Goal: Information Seeking & Learning: Learn about a topic

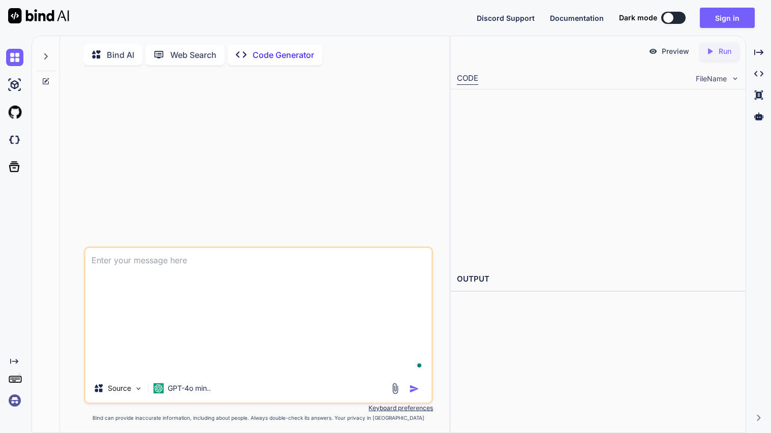
type textarea "x"
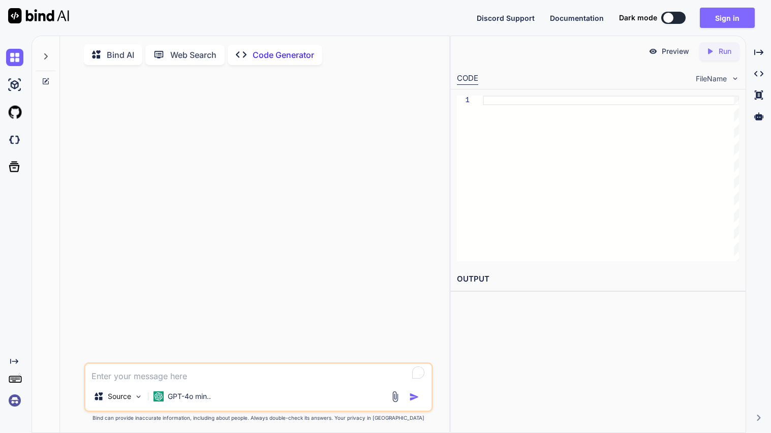
click at [730, 16] on button "Sign in" at bounding box center [727, 18] width 55 height 20
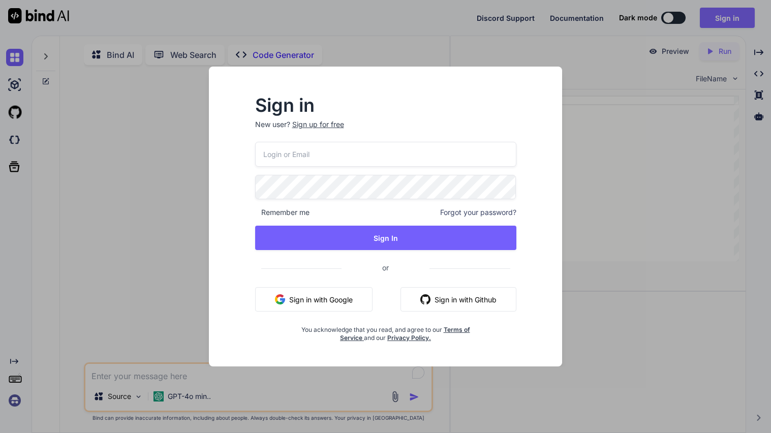
type input "[EMAIL_ADDRESS][DOMAIN_NAME]"
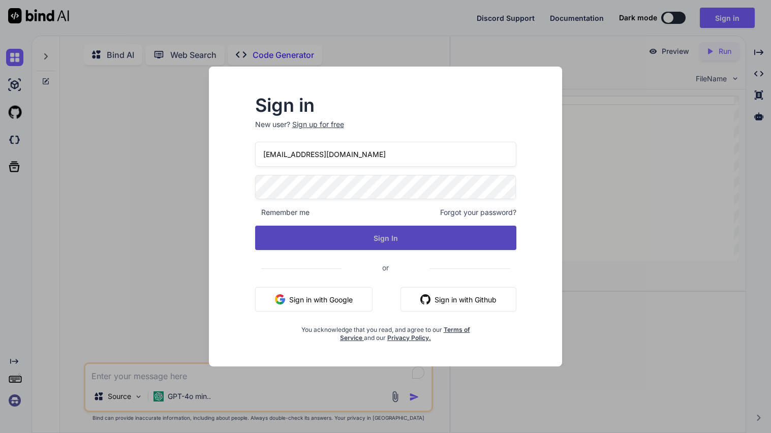
click at [293, 239] on button "Sign In" at bounding box center [385, 238] width 261 height 24
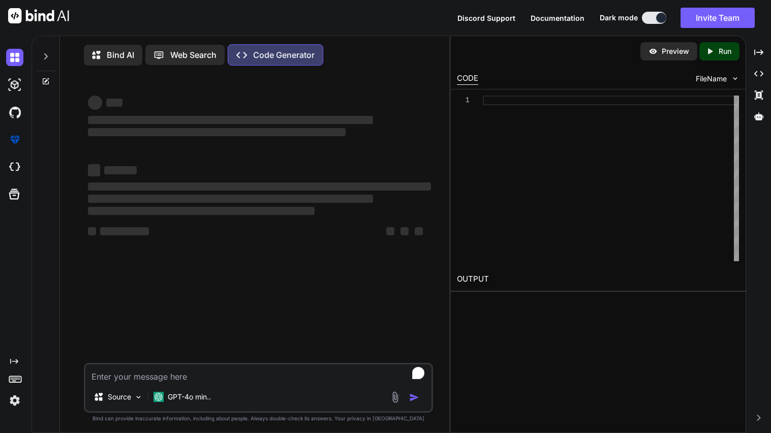
type textarea "x"
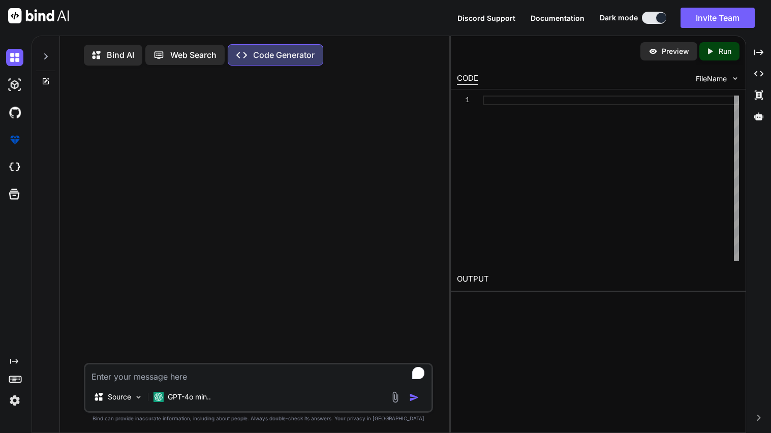
click at [151, 377] on textarea "To enrich screen reader interactions, please activate Accessibility in Grammarl…" at bounding box center [258, 374] width 346 height 18
type textarea "w"
type textarea "x"
type textarea "wh"
type textarea "x"
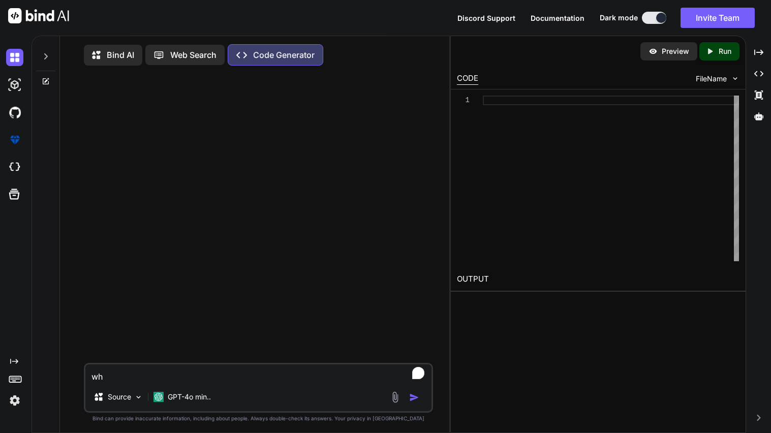
type textarea "wha"
type textarea "x"
type textarea "wh"
type textarea "x"
type textarea "why"
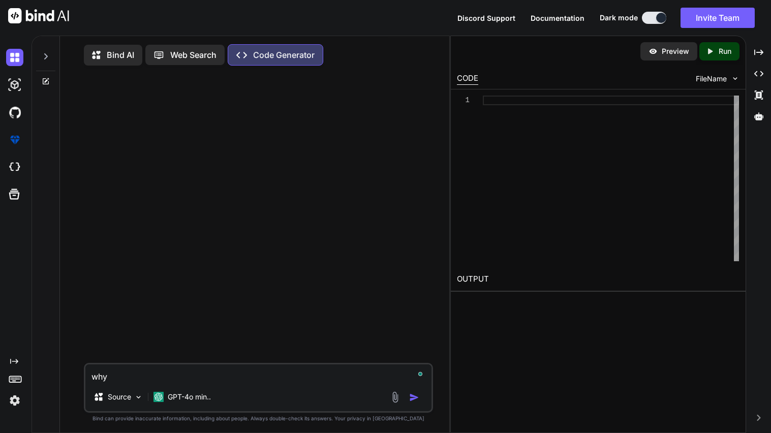
type textarea "x"
type textarea "why"
type textarea "x"
type textarea "why i"
type textarea "x"
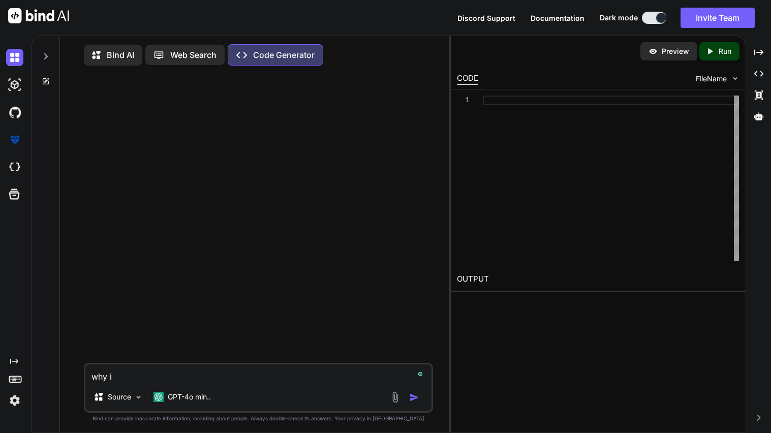
type textarea "why is"
type textarea "x"
type textarea "why ise"
type textarea "x"
type textarea "why isen"
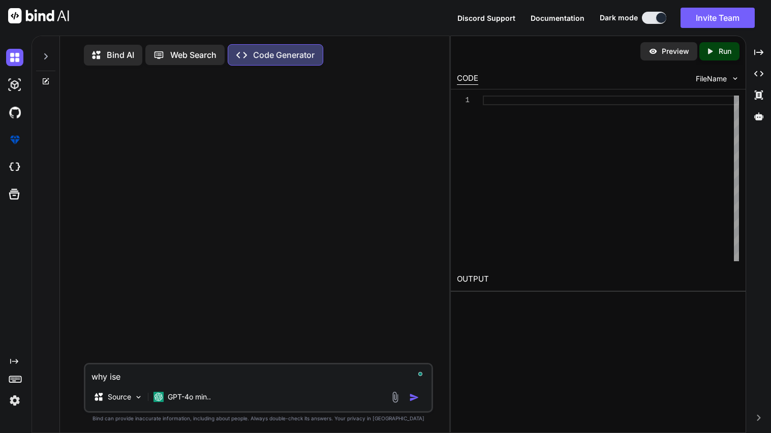
type textarea "x"
type textarea "why isent"
type textarea "x"
type textarea "why isent"
type textarea "x"
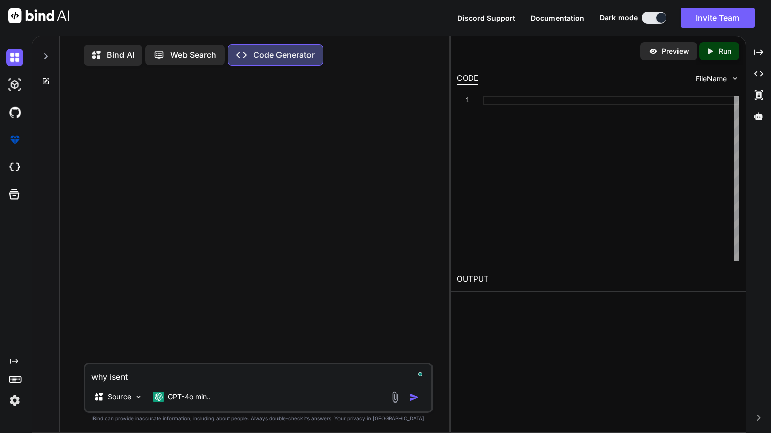
type textarea "why isent t"
type textarea "x"
type textarea "why isent th"
type textarea "x"
type textarea "why isent the"
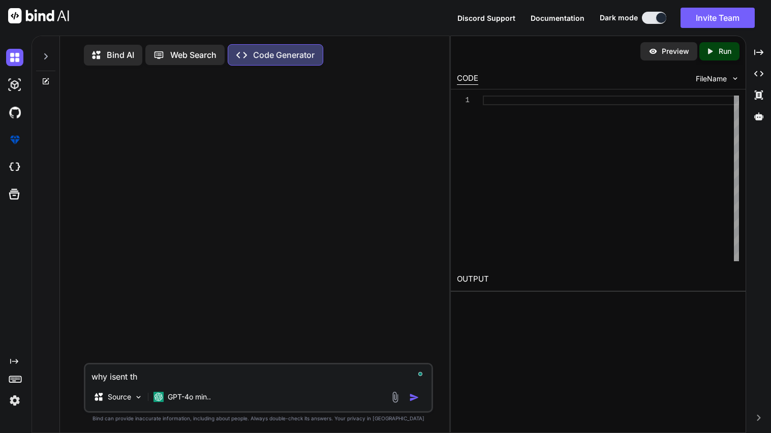
type textarea "x"
type textarea "why isent the"
type textarea "x"
type textarea "why isent the b"
type textarea "x"
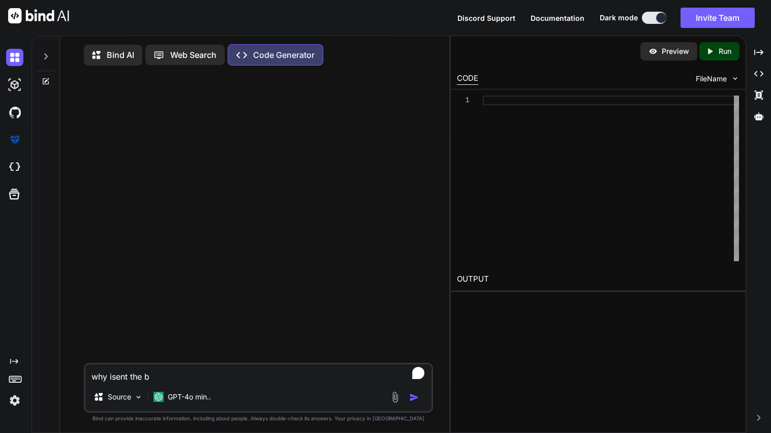
type textarea "why isent the ba"
type textarea "x"
type textarea "why isent the bac"
type textarea "x"
type textarea "why isent the back"
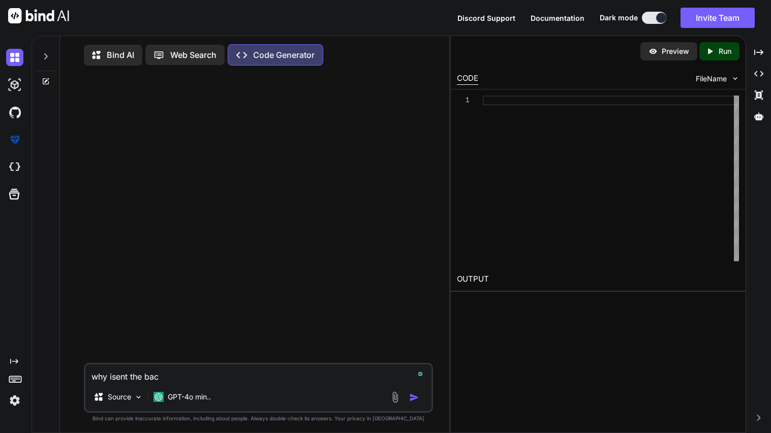
type textarea "x"
type textarea "why isent the backg"
type textarea "x"
type textarea "why isent the backgr"
type textarea "x"
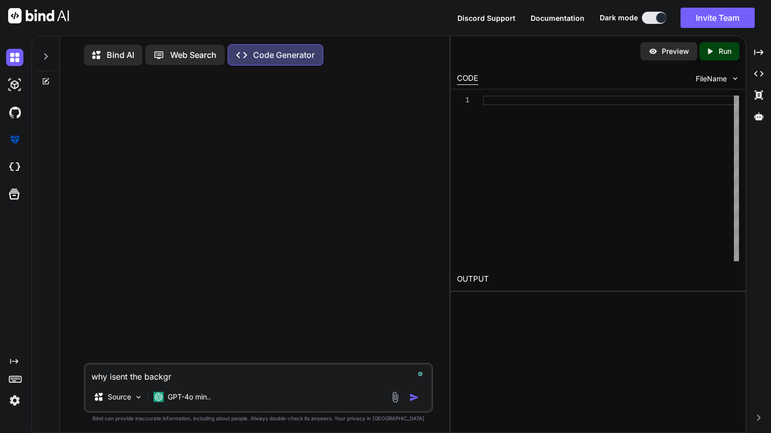
type textarea "why isent the backgro"
type textarea "x"
type textarea "why isent the backgrou"
type textarea "x"
type textarea "why isent the backgroun"
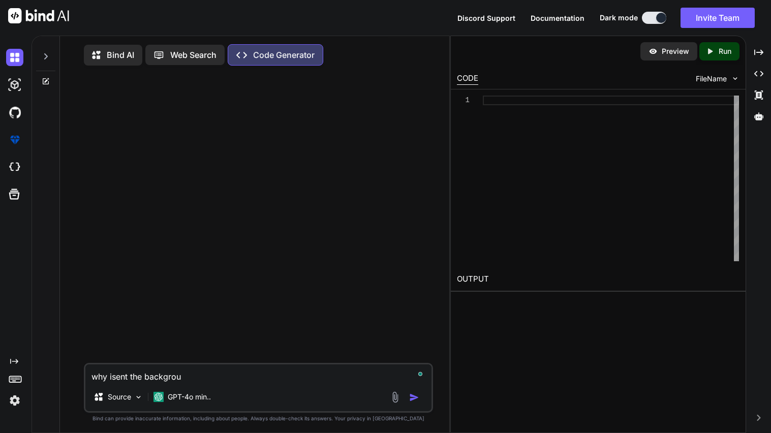
type textarea "x"
type textarea "why isent the background"
type textarea "x"
type textarea "why isent the background"
type textarea "x"
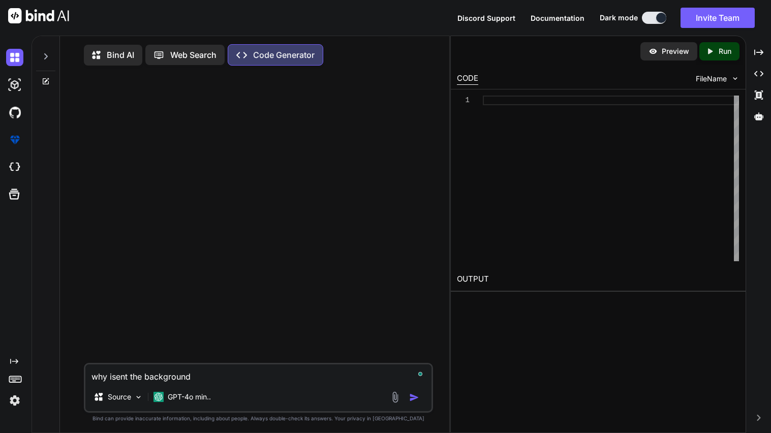
type textarea "why isent the background I"
type textarea "x"
type textarea "why isent the background Im"
type textarea "x"
type textarea "why isent the background Ima"
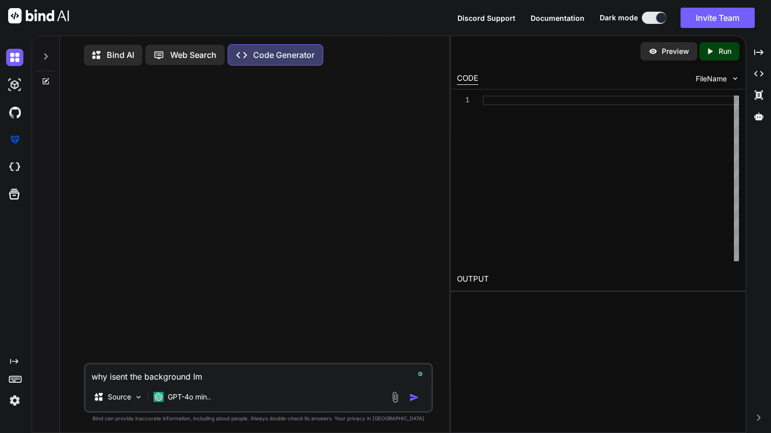
type textarea "x"
type textarea "why isent the background Imag"
type textarea "x"
type textarea "why isent the background Image"
type textarea "x"
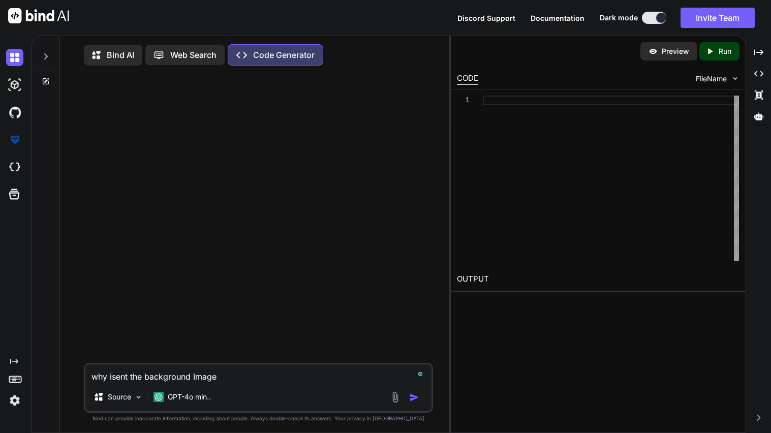
type textarea "why isent the background Image"
type textarea "x"
type textarea "why isent the background Image f"
type textarea "x"
type textarea "why isent the background Image fr"
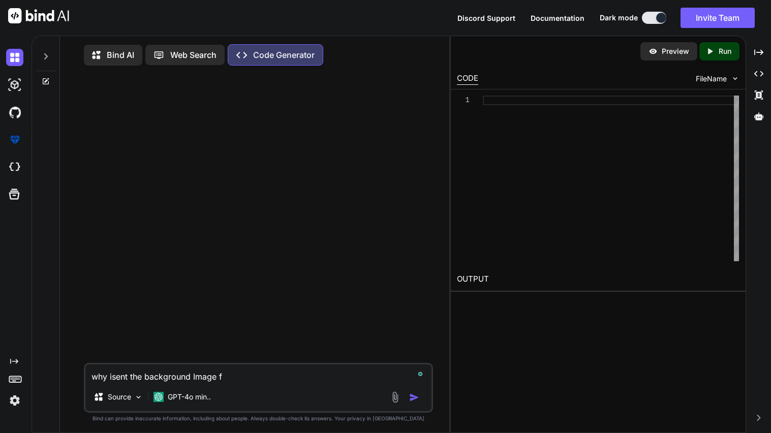
type textarea "x"
type textarea "why isent the background Image fro"
type textarea "x"
type textarea "why isent the background Image from"
type textarea "x"
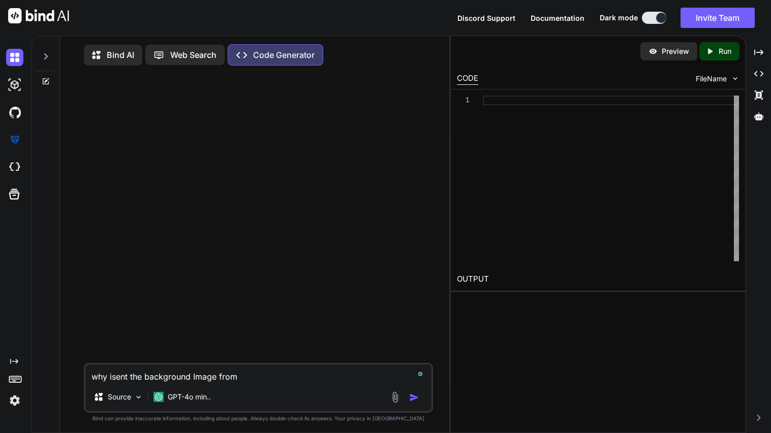
type textarea "why isent the background Image from"
type textarea "x"
type textarea "why isent the background Image from t"
type textarea "x"
type textarea "why isent the background Image from th"
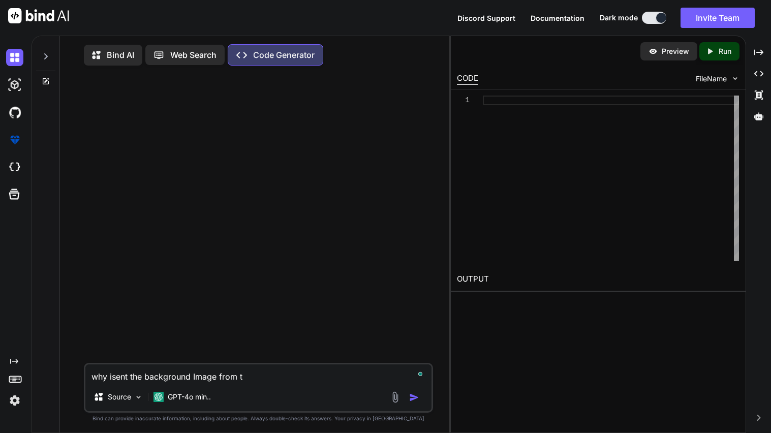
type textarea "x"
type textarea "why isent the background Image from the"
type textarea "x"
type textarea "why isent the background Image from the"
type textarea "x"
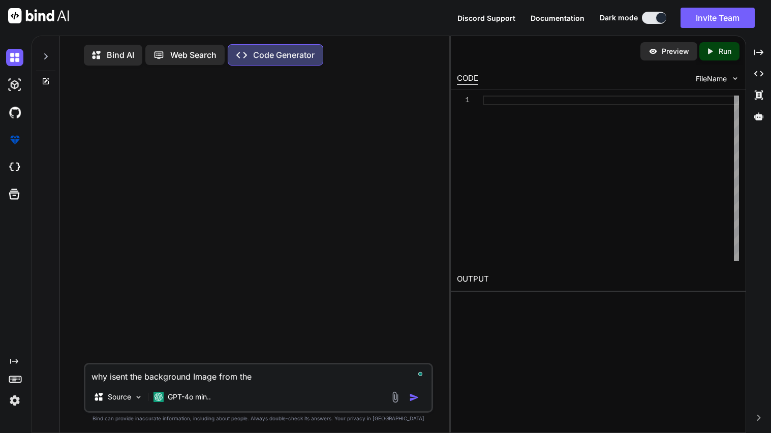
type textarea "why isent the background Image from the l"
type textarea "x"
type textarea "why isent the background Image from the li"
type textarea "x"
type textarea "why isent the background Image from the lin"
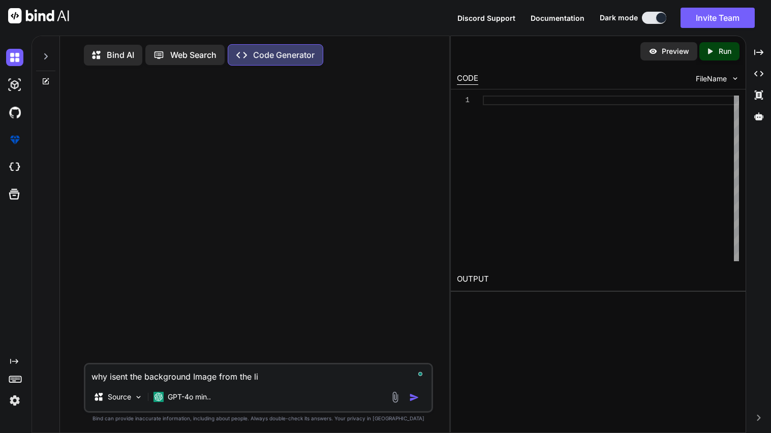
type textarea "x"
type textarea "why isent the background Image from the link"
type textarea "x"
type textarea "why isent the background Image from the link"
type textarea "x"
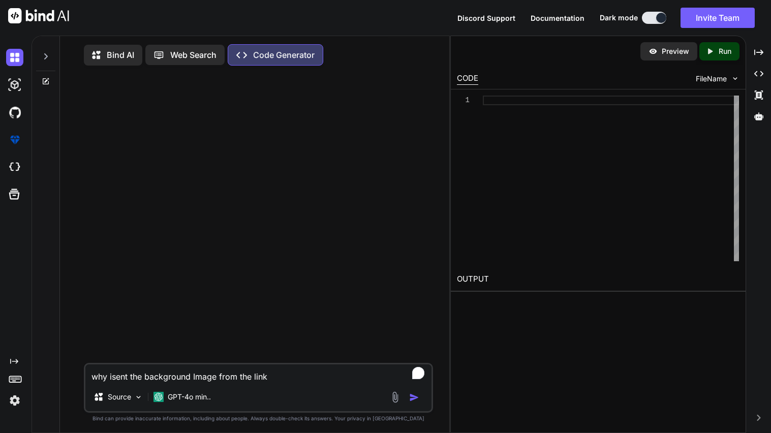
type textarea "why isent the background Image from the link w"
type textarea "x"
type textarea "why isent the background Image from the link wo"
type textarea "x"
type textarea "why isent the background Image from the link wor"
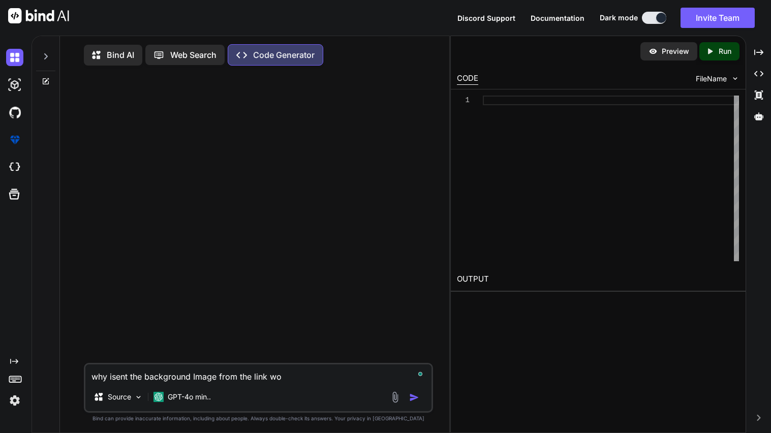
type textarea "x"
type textarea "why isent the background Image from the link work"
type textarea "x"
type textarea "why isent the background Image from the link worki"
type textarea "x"
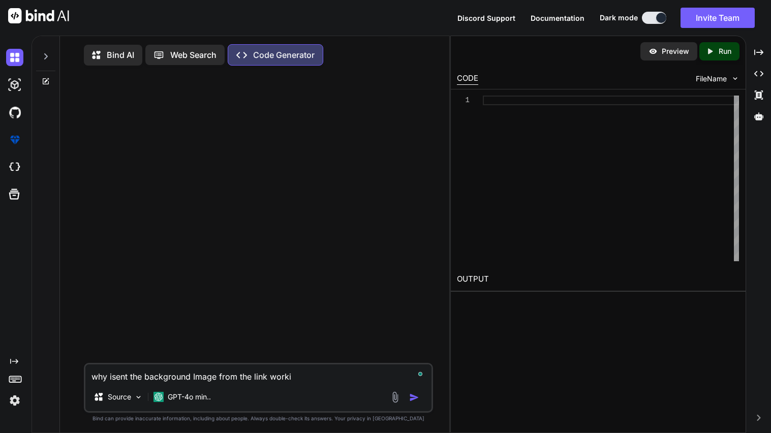
type textarea "why isent the background Image from the link workin"
type textarea "x"
type textarea "why isent the background Image from the link working"
type textarea "x"
type textarea "why isent the background Image from the link working"
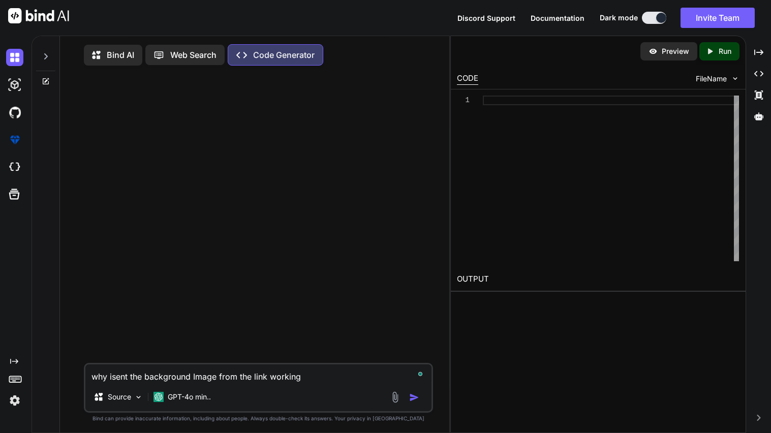
type textarea "x"
type textarea "why isent the background Image from the link working i"
type textarea "x"
type textarea "why isent the background Image from the link working in"
type textarea "x"
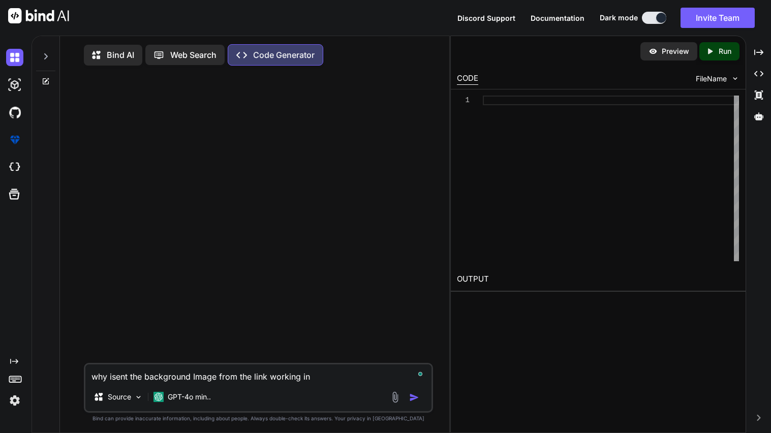
type textarea "why isent the background Image from the link working in"
type textarea "x"
type textarea "why isent the background Image from the link working in t"
type textarea "x"
type textarea "why isent the background Image from the link working in th"
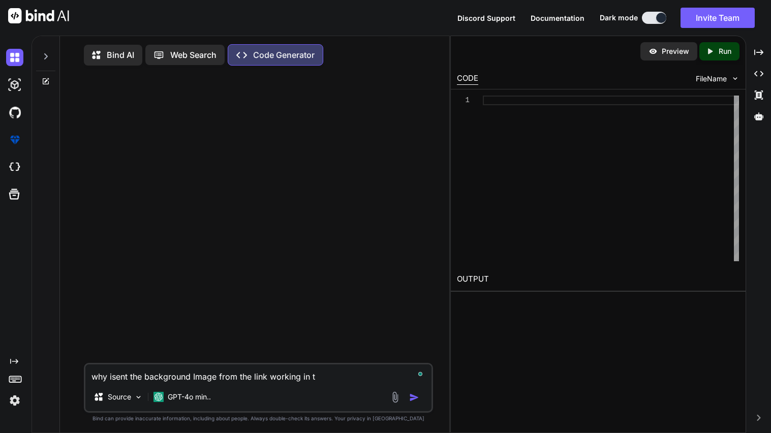
type textarea "x"
type textarea "why isent the background Image from the link working in thi"
type textarea "x"
type textarea "why isent the background Image from the link working in this"
type textarea "x"
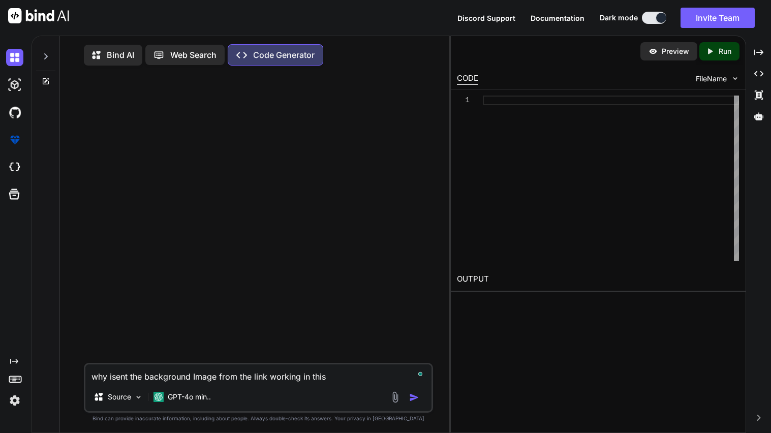
type textarea "why isent the background Image from the link working in this"
type textarea "x"
type textarea "why isent the background Image from the link working in this c"
type textarea "x"
type textarea "why isent the background Image from the link working in this co"
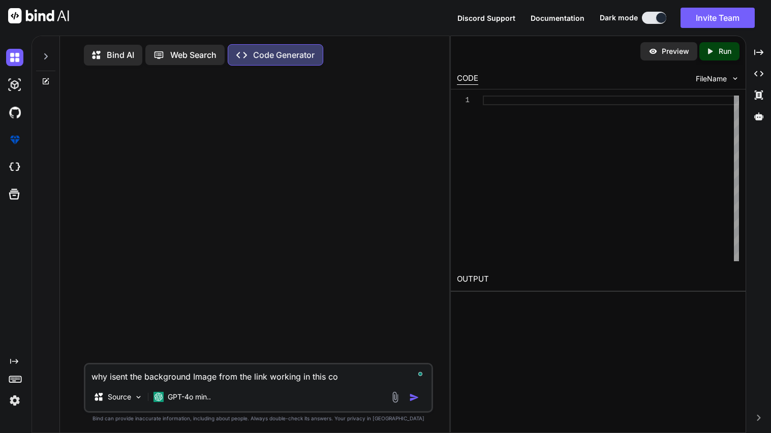
type textarea "x"
type textarea "why isent the background Image from the link working in this cod"
type textarea "x"
type textarea "why isent the background Image from the link working in this code"
type textarea "x"
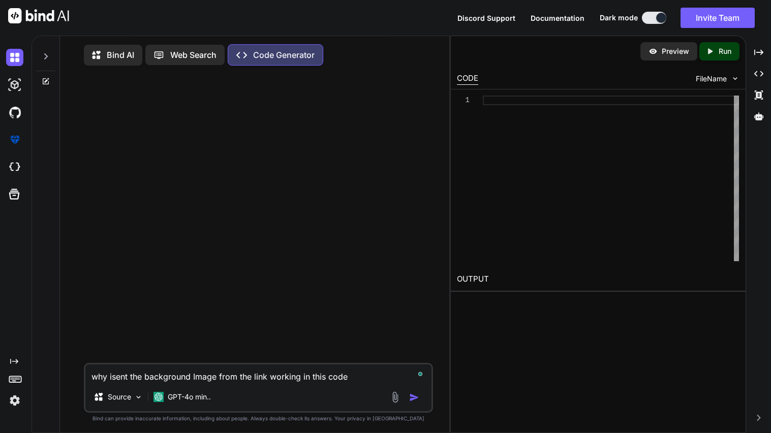
type textarea "why isent the background Image from the link working in this code"
type textarea "x"
type textarea "why isent the background Image from the link working in this code"
type textarea "x"
type textarea "why isent the background Image from the link working in this code"
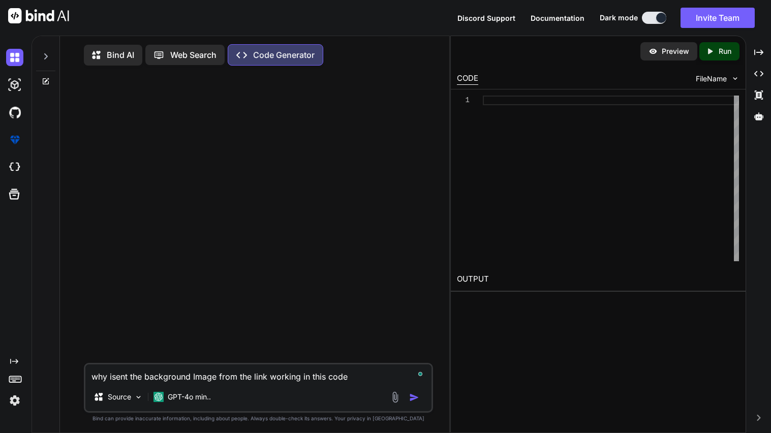
type textarea "x"
type textarea "why isent the background Image from the link working in this code"
type textarea "x"
paste textarea "<!doctype html> <html lang="en"> <head> <meta charset="utf-8" /> <meta name="vi…"
type textarea "why isent the background Image from the link working in this code <!doctype htm…"
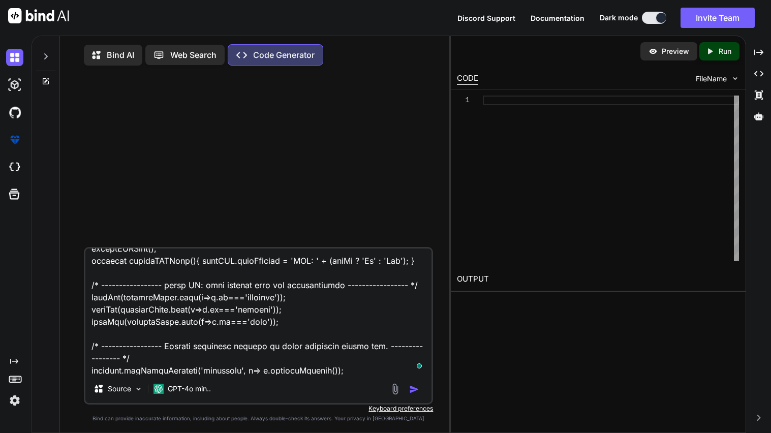
scroll to position [9923, 0]
type textarea "x"
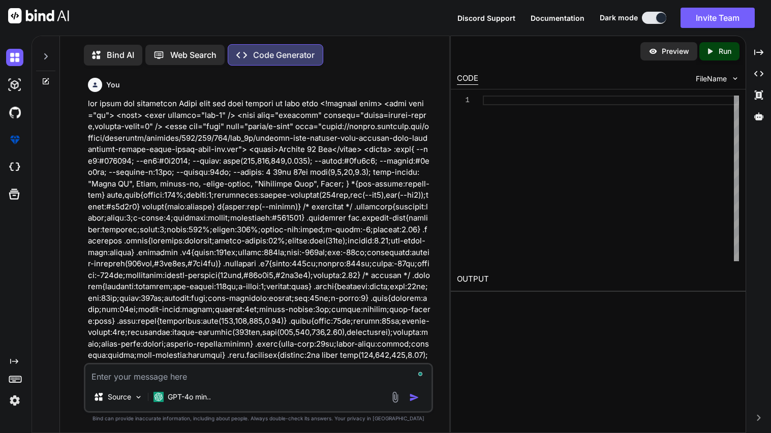
scroll to position [4, 0]
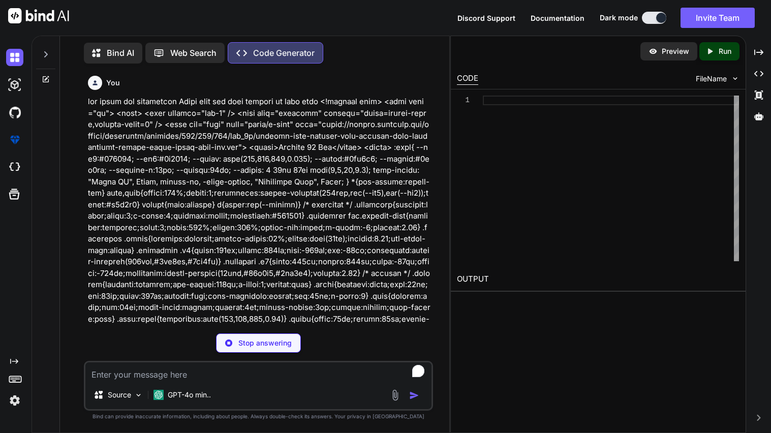
type textarea "x"
type textarea "<div class="wallpaper" id="wallpaper"> <!-- default wallpaper — using the image…"
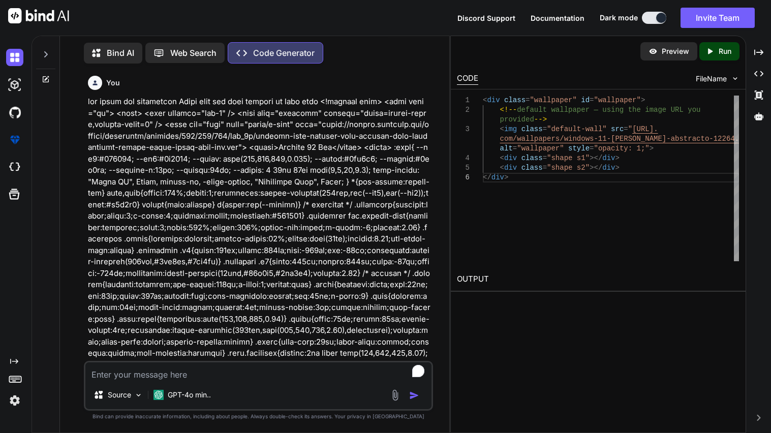
type textarea "x"
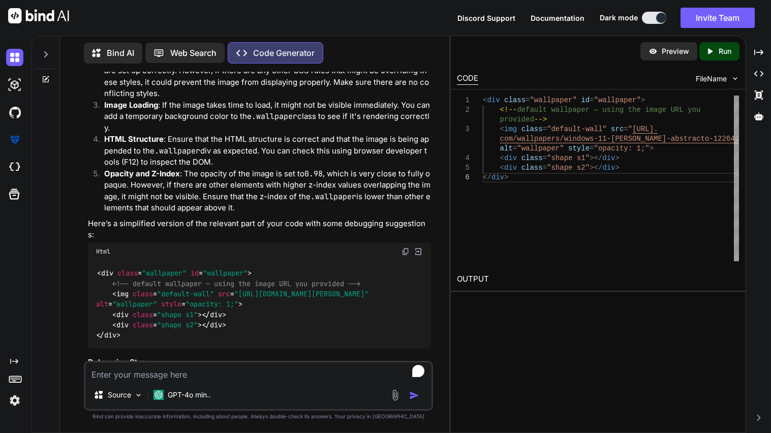
scroll to position [4266, 0]
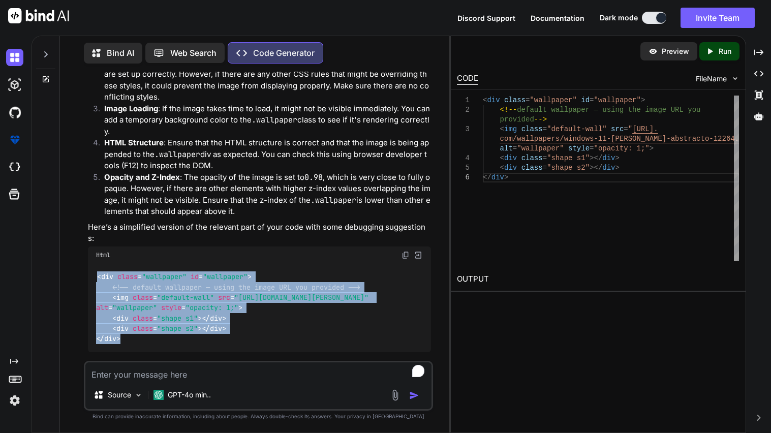
drag, startPoint x: 99, startPoint y: 219, endPoint x: 131, endPoint y: 290, distance: 78.3
click at [131, 290] on div "< div class = "wallpaper" id = "wallpaper" > <!-- default wallpaper — using the…" at bounding box center [259, 308] width 343 height 89
copy code "< div class = "wallpaper" id = "wallpaper" > <!-- default wallpaper — using the…"
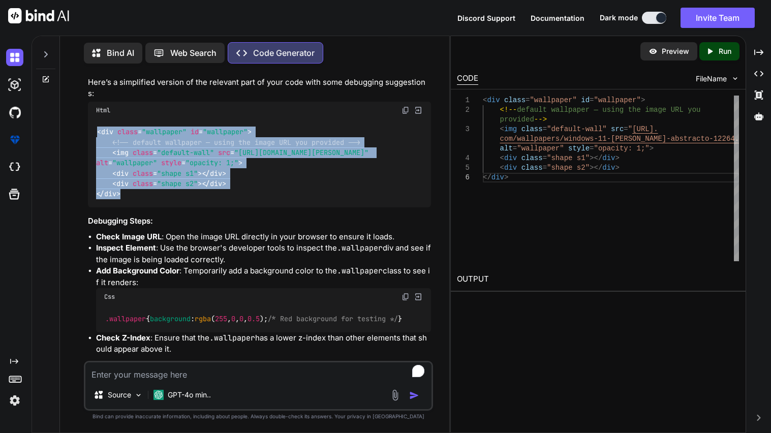
scroll to position [4430, 0]
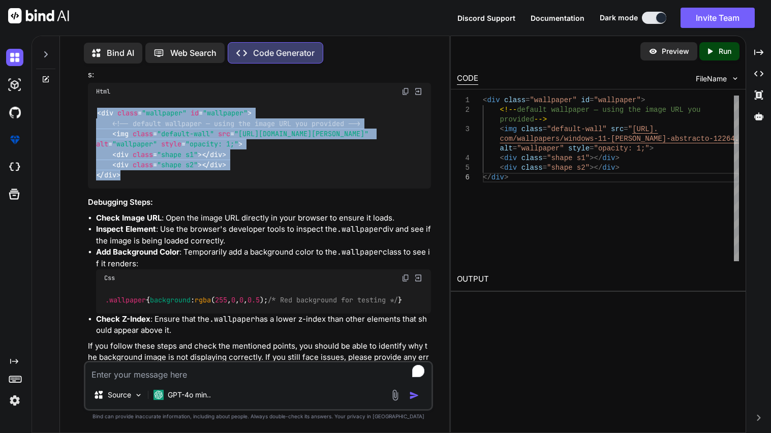
drag, startPoint x: 104, startPoint y: 250, endPoint x: 118, endPoint y: 277, distance: 30.0
click at [118, 287] on div ".wallpaper { background : rgba ( 255 , 0 , 0 , 0.5 ); /* Red background for tes…" at bounding box center [263, 300] width 335 height 26
copy code ".wallpaper { background : rgba ( 255 , 0 , 0 , 0.5 ); /* Red background for tes…"
click at [182, 379] on textarea "To enrich screen reader interactions, please activate Accessibility in Grammarl…" at bounding box center [258, 372] width 346 height 18
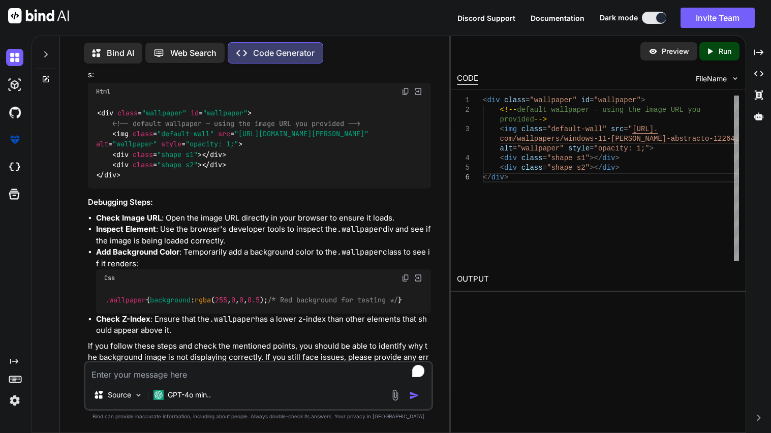
type textarea "w"
type textarea "x"
type textarea "wh"
type textarea "x"
type textarea "wha"
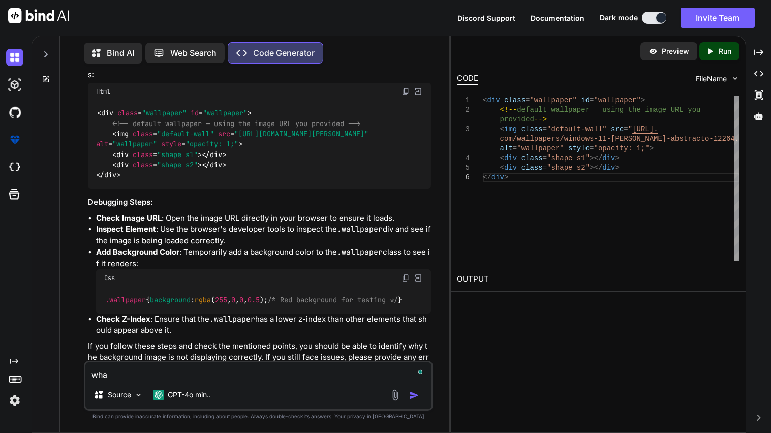
type textarea "x"
type textarea "what"
type textarea "x"
type textarea "what"
type textarea "x"
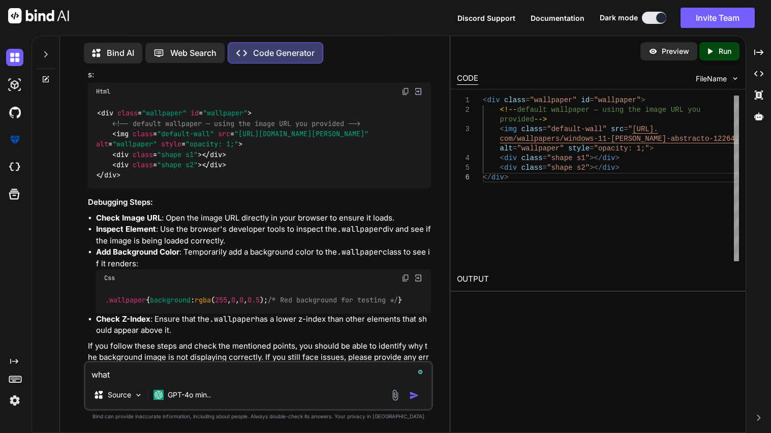
type textarea "what c"
type textarea "x"
type textarea "what cs"
type textarea "x"
type textarea "what css"
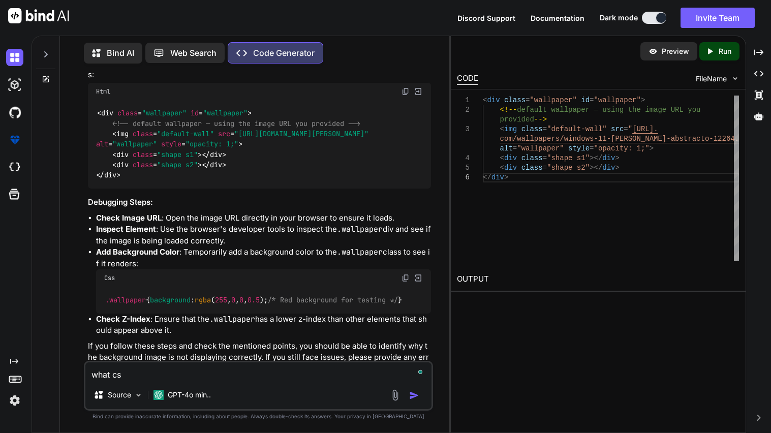
type textarea "x"
type textarea "what css"
type textarea "x"
type textarea "what css w"
type textarea "x"
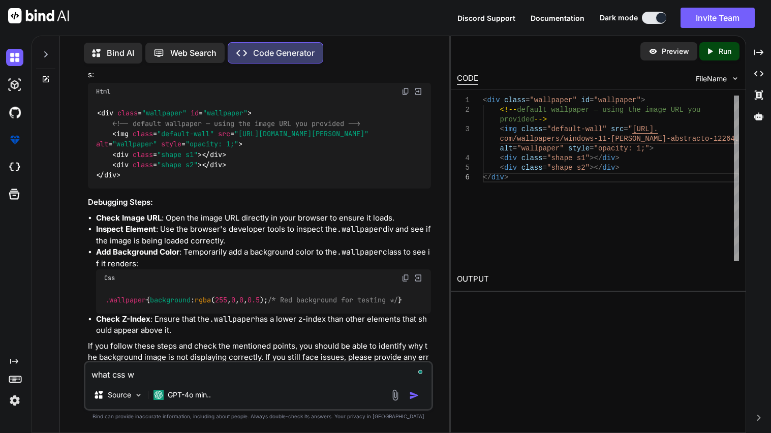
type textarea "what css wi"
type textarea "x"
type textarea "what css wil"
type textarea "x"
type textarea "what css will"
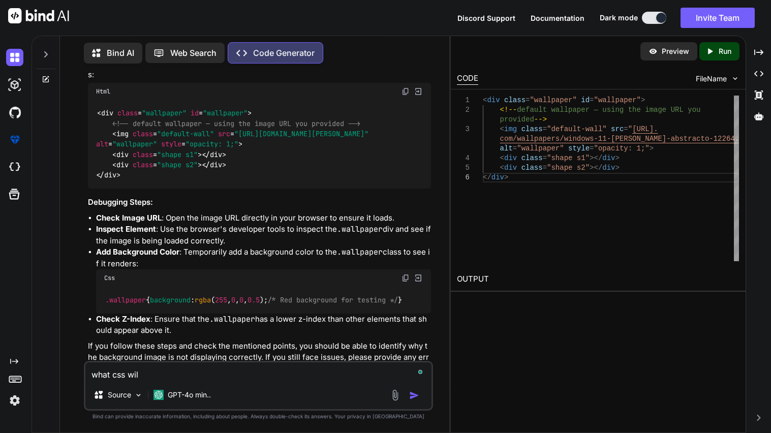
type textarea "x"
type textarea "what css will"
type textarea "x"
type textarea "what css will m"
type textarea "x"
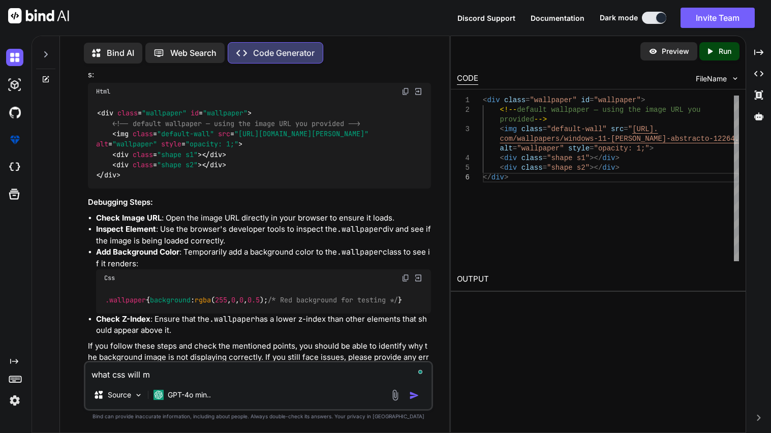
type textarea "what css will ma"
type textarea "x"
type textarea "what css will make"
type textarea "x"
type textarea "what css will make"
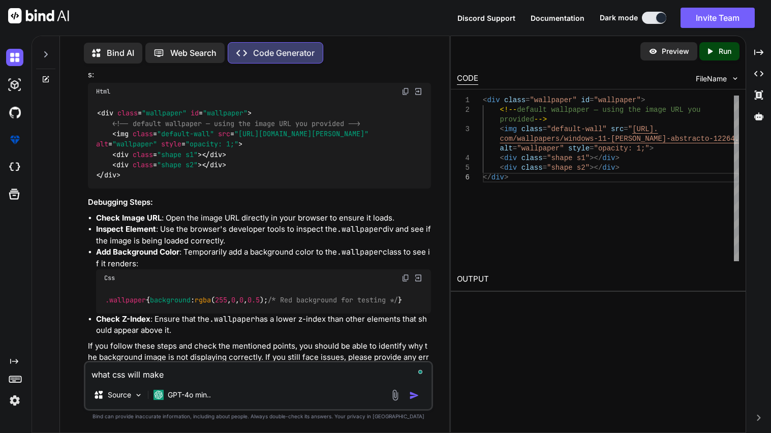
type textarea "x"
type textarea "what css will make t"
type textarea "x"
type textarea "what css will make th"
type textarea "x"
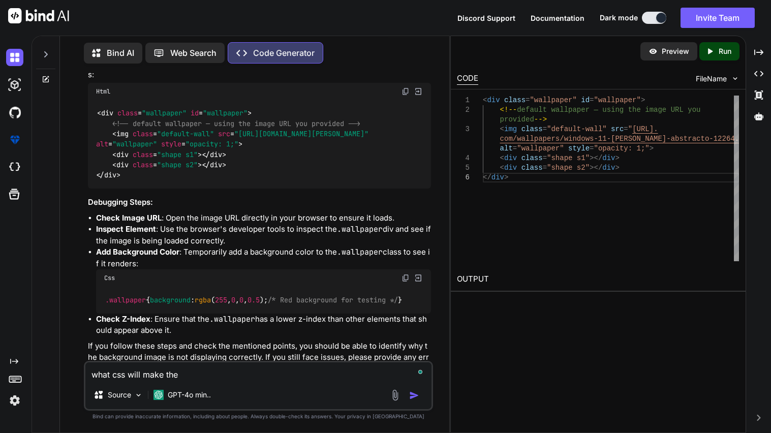
type textarea "what css will make the"
type textarea "x"
type textarea "what css will make the b"
type textarea "x"
type textarea "what css will make the ba"
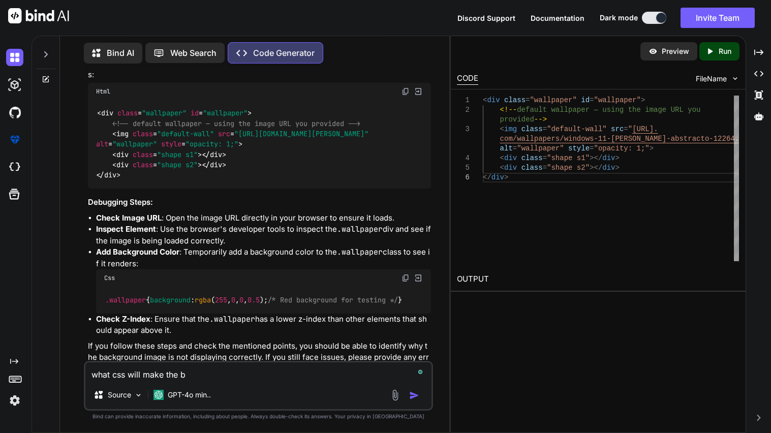
type textarea "x"
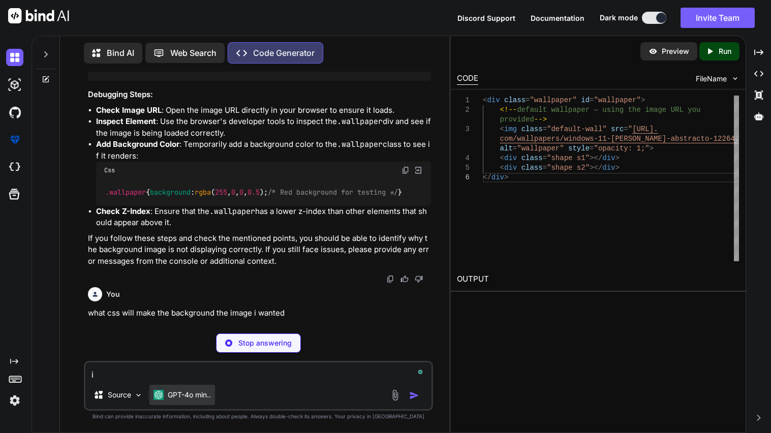
scroll to position [4538, 0]
paste textarea "[URL][DOMAIN_NAME]"
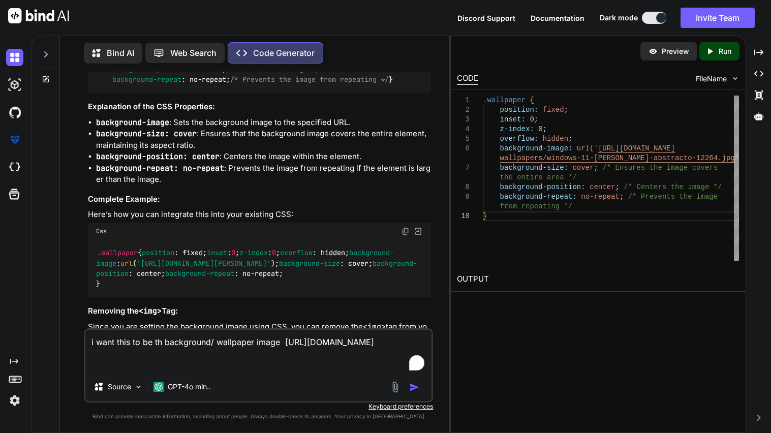
scroll to position [4964, 0]
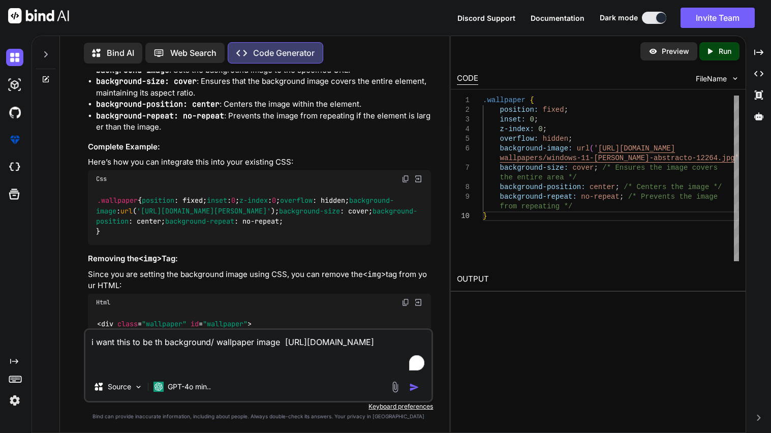
click at [412, 388] on img "button" at bounding box center [414, 387] width 10 height 10
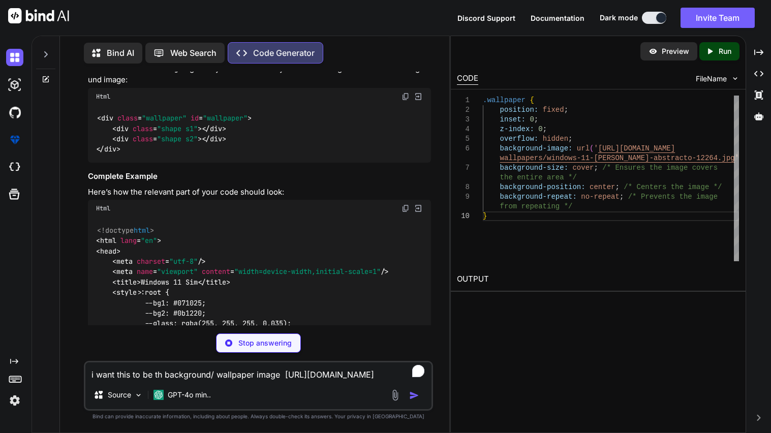
scroll to position [5517, 0]
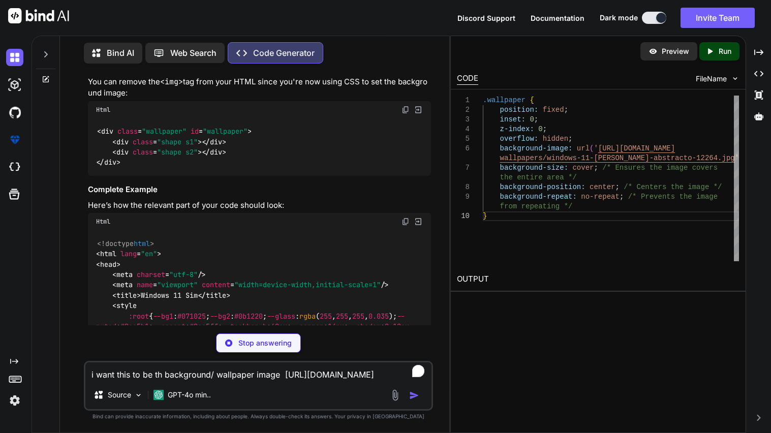
drag, startPoint x: 99, startPoint y: 128, endPoint x: 112, endPoint y: 228, distance: 101.1
click at [112, 52] on div ".wallpaper { position : fixed; inset : 0 ; z-index : 0 ; overflow : hidden; bac…" at bounding box center [259, 18] width 343 height 68
copy code ".wallpaper { position : fixed; inset : 0 ; z-index : 0 ; overflow : hidden; bac…"
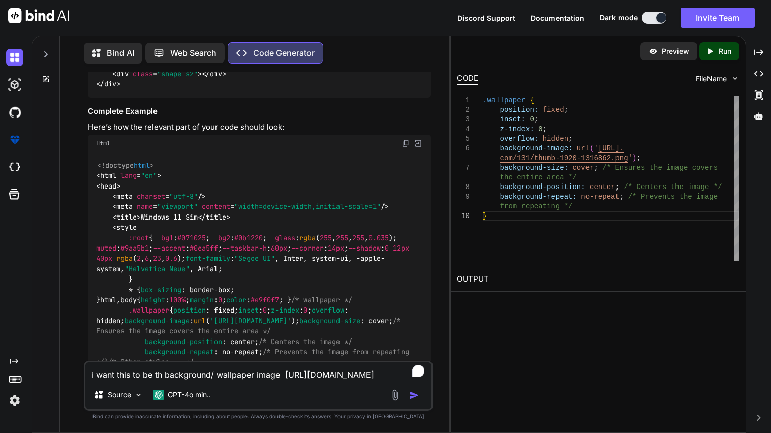
scroll to position [5603, 0]
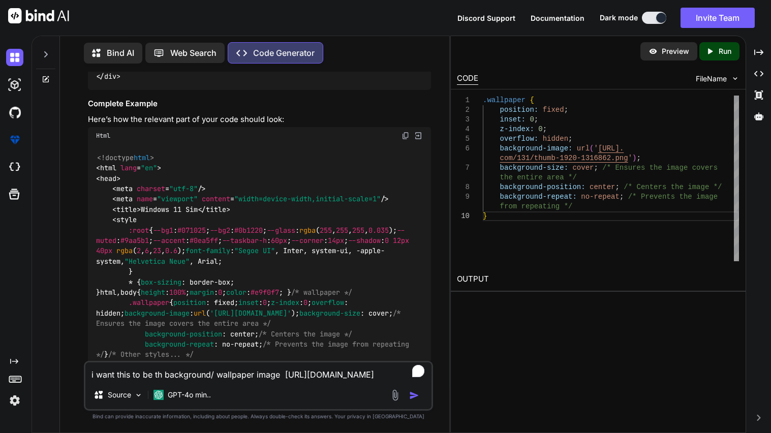
click at [410, 28] on img at bounding box center [406, 24] width 8 height 8
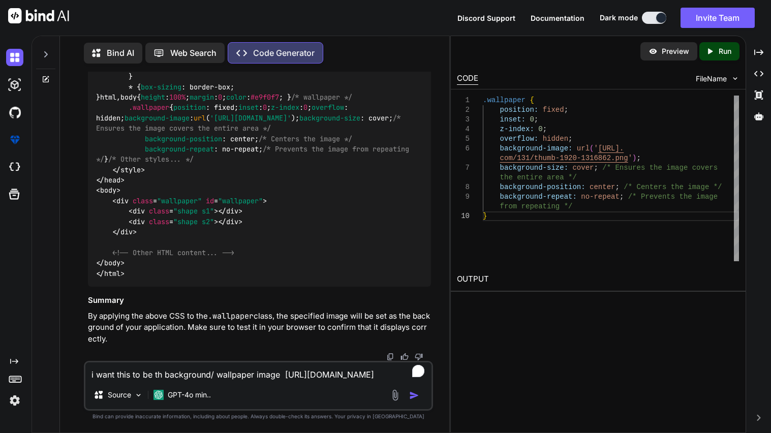
scroll to position [6166, 0]
click at [154, 369] on textarea "i want this to be th background/ wallpaper image [URL][DOMAIN_NAME]" at bounding box center [258, 372] width 346 height 18
